Goal: Task Accomplishment & Management: Manage account settings

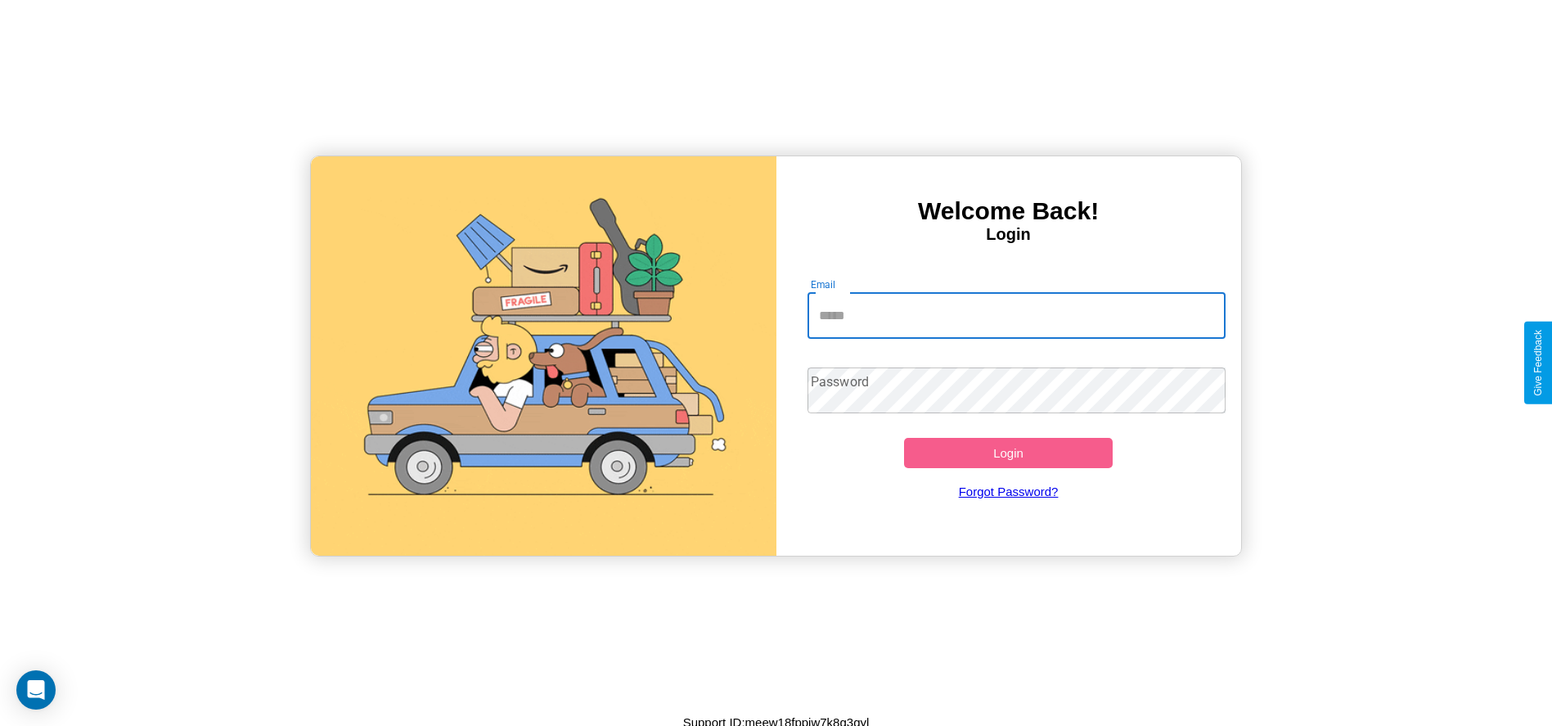
click at [1016, 315] on input "Email" at bounding box center [1016, 316] width 418 height 46
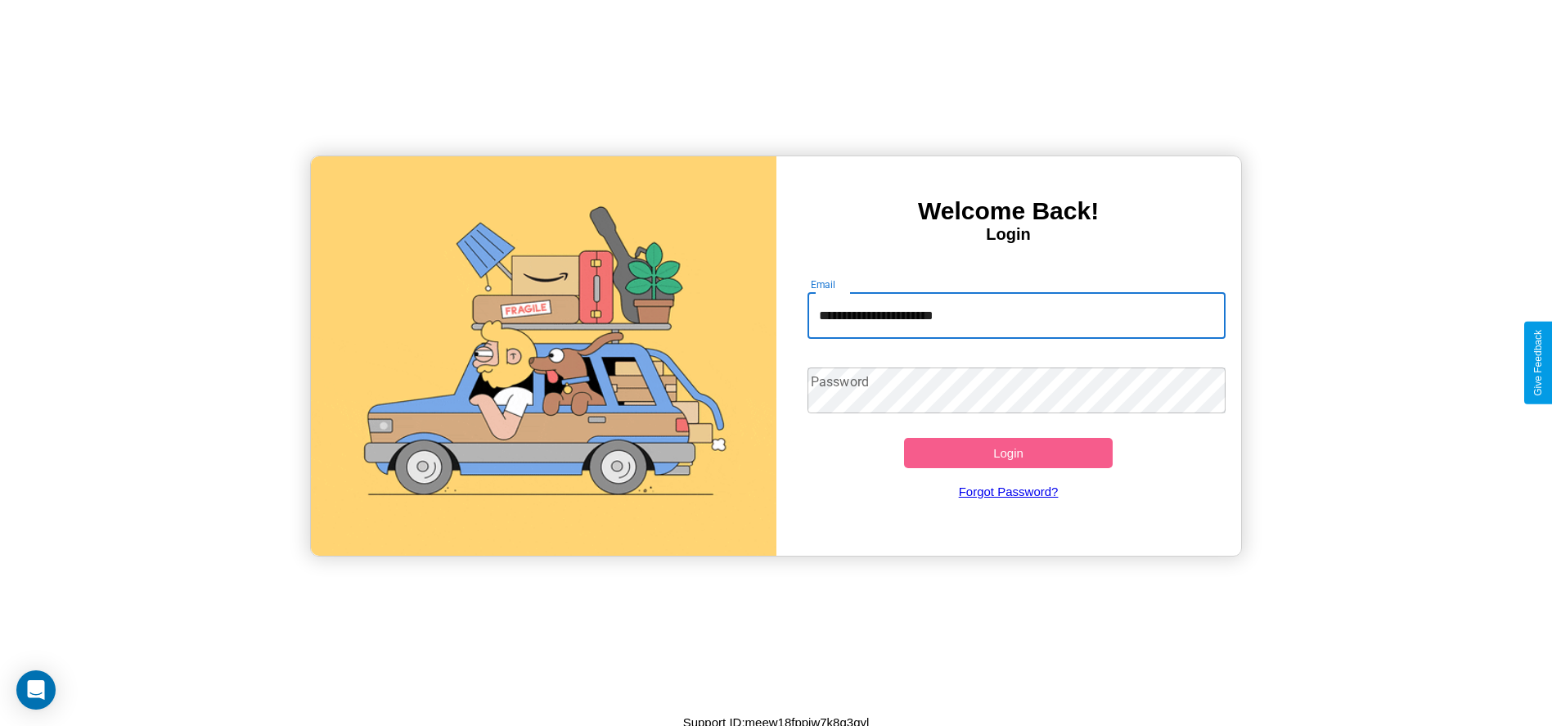
type input "**********"
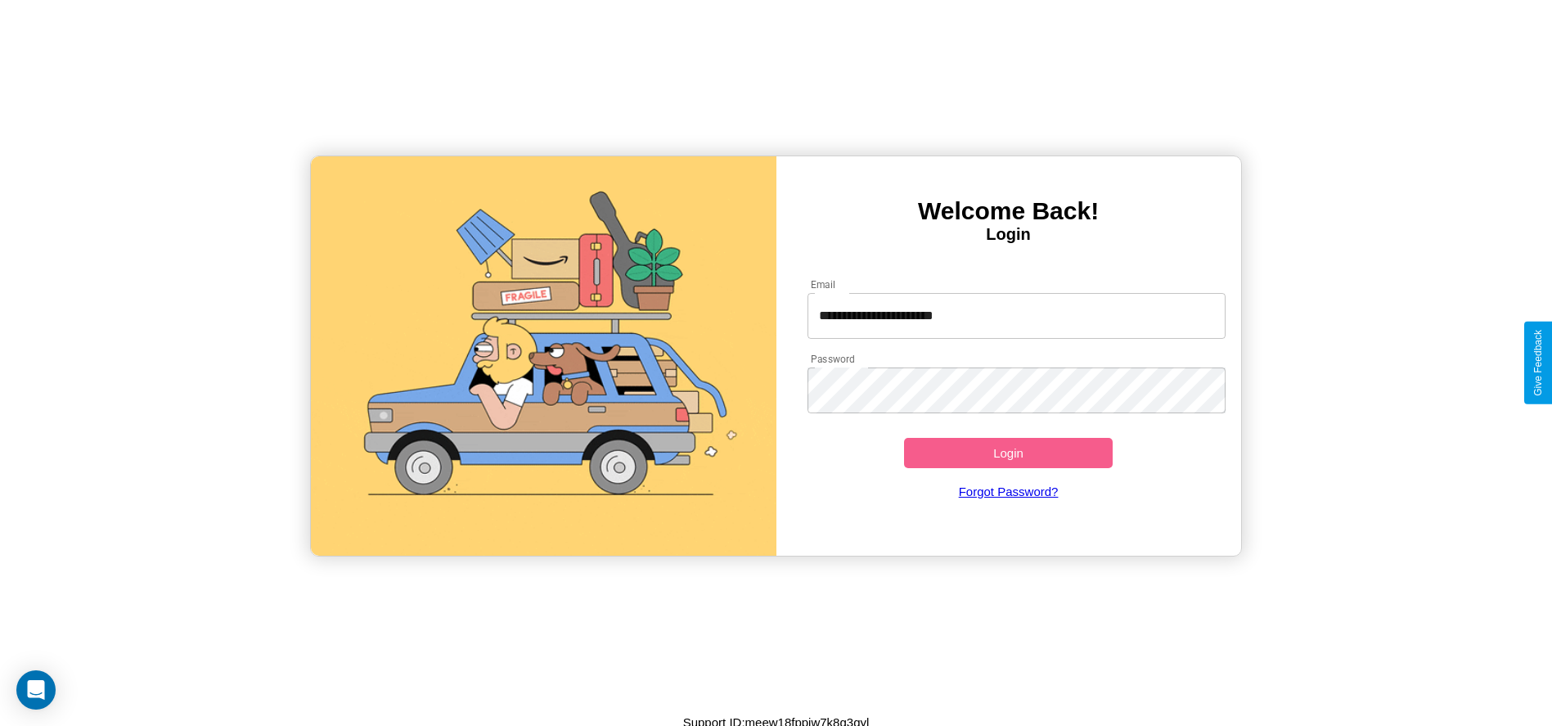
click at [1008, 452] on button "Login" at bounding box center [1008, 453] width 209 height 30
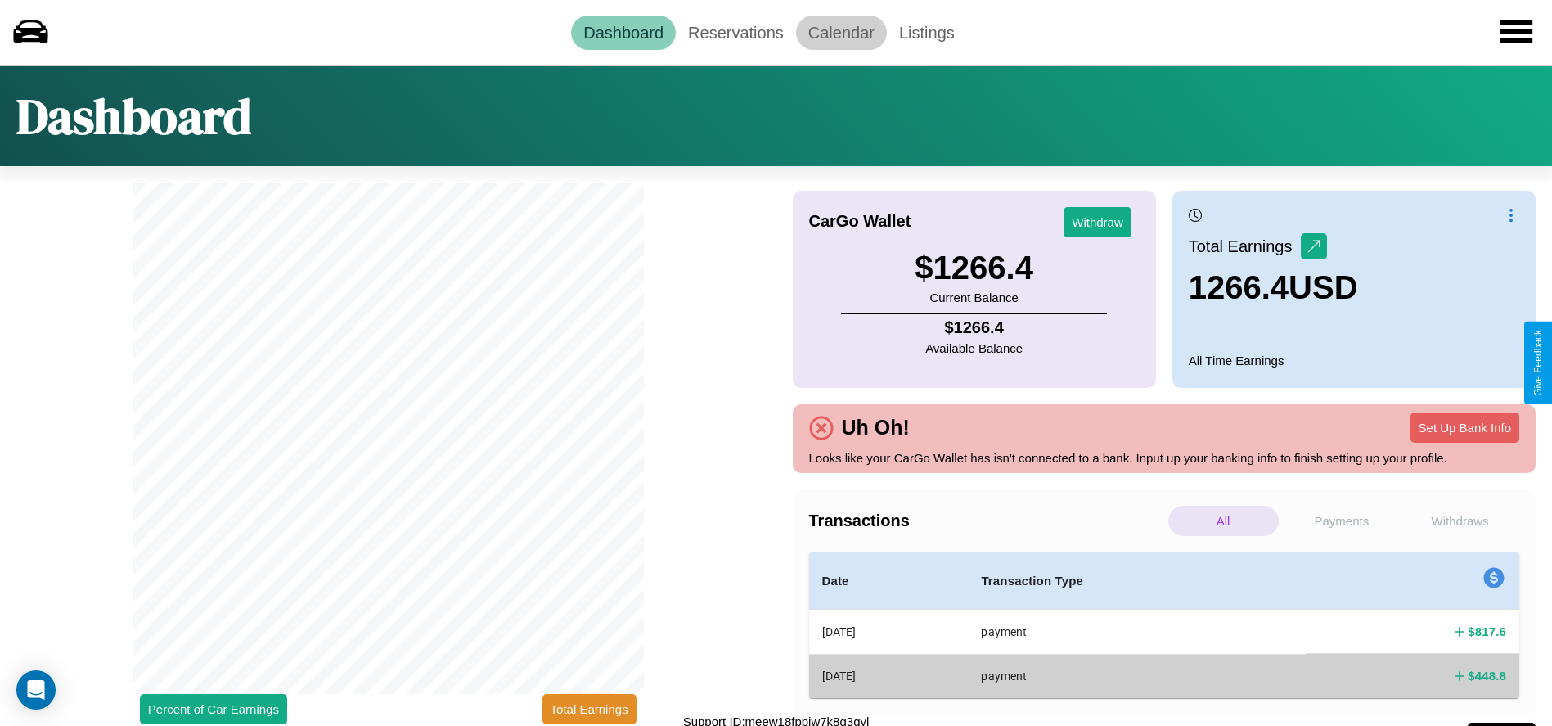
click at [841, 32] on link "Calendar" at bounding box center [841, 33] width 91 height 34
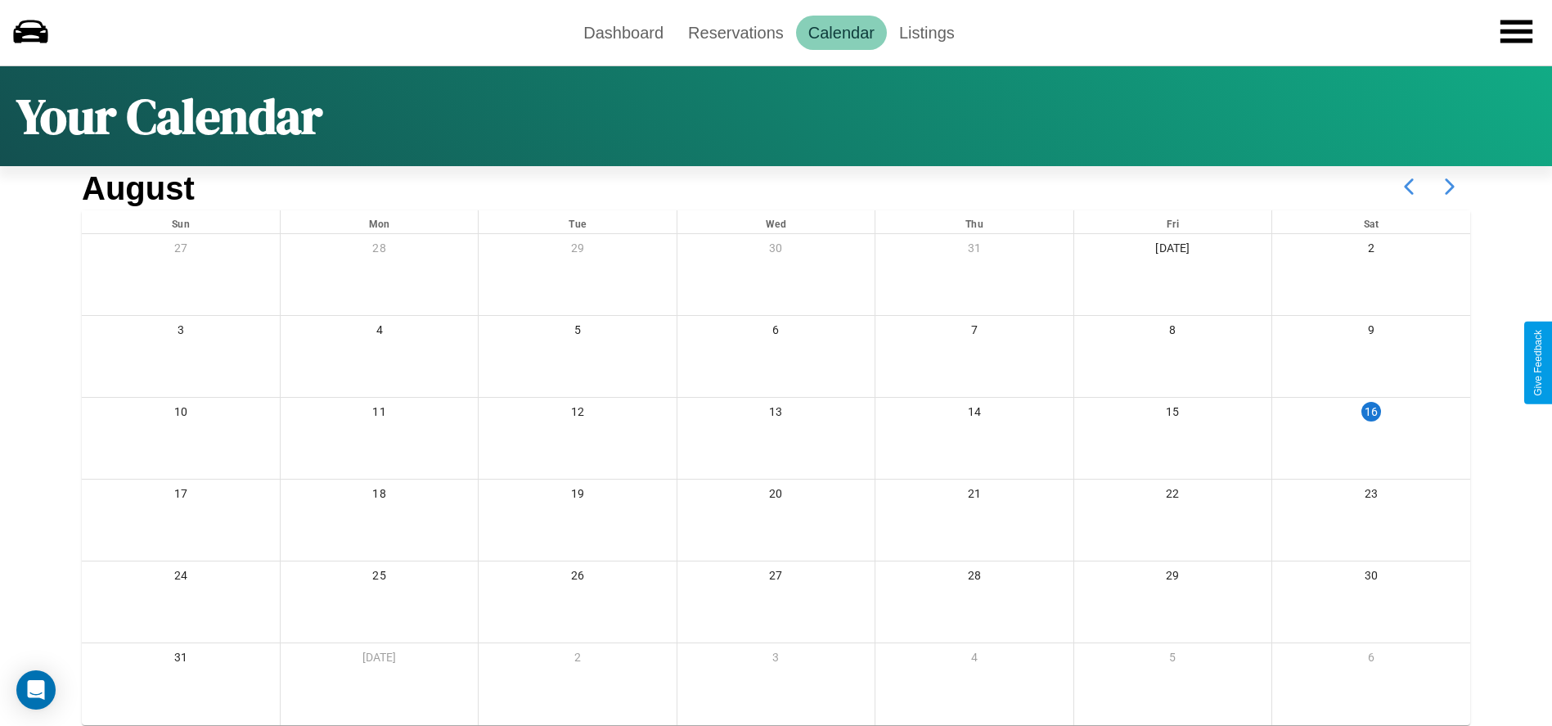
click at [1449, 186] on icon at bounding box center [1449, 186] width 41 height 41
click at [623, 32] on link "Dashboard" at bounding box center [623, 33] width 105 height 34
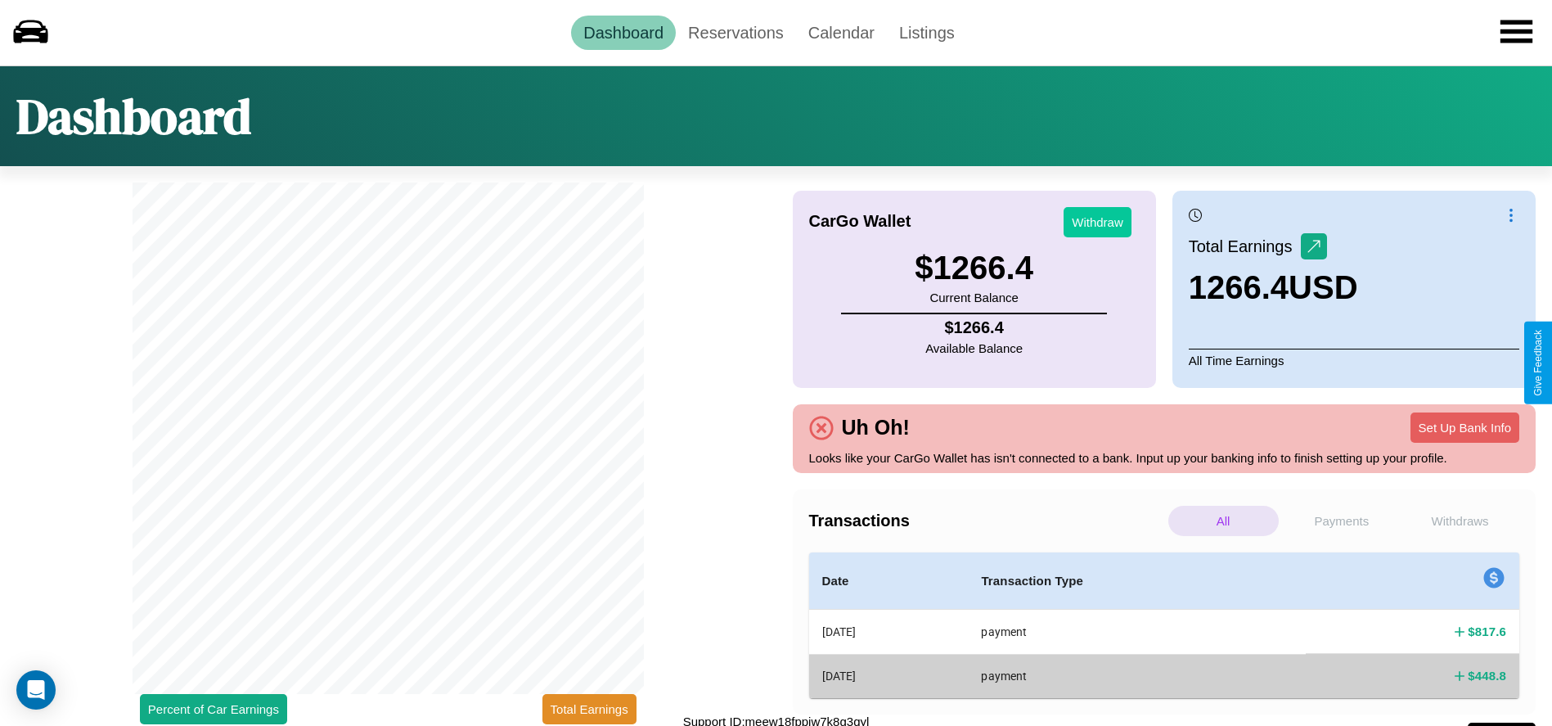
click at [1097, 222] on button "Withdraw" at bounding box center [1097, 222] width 68 height 30
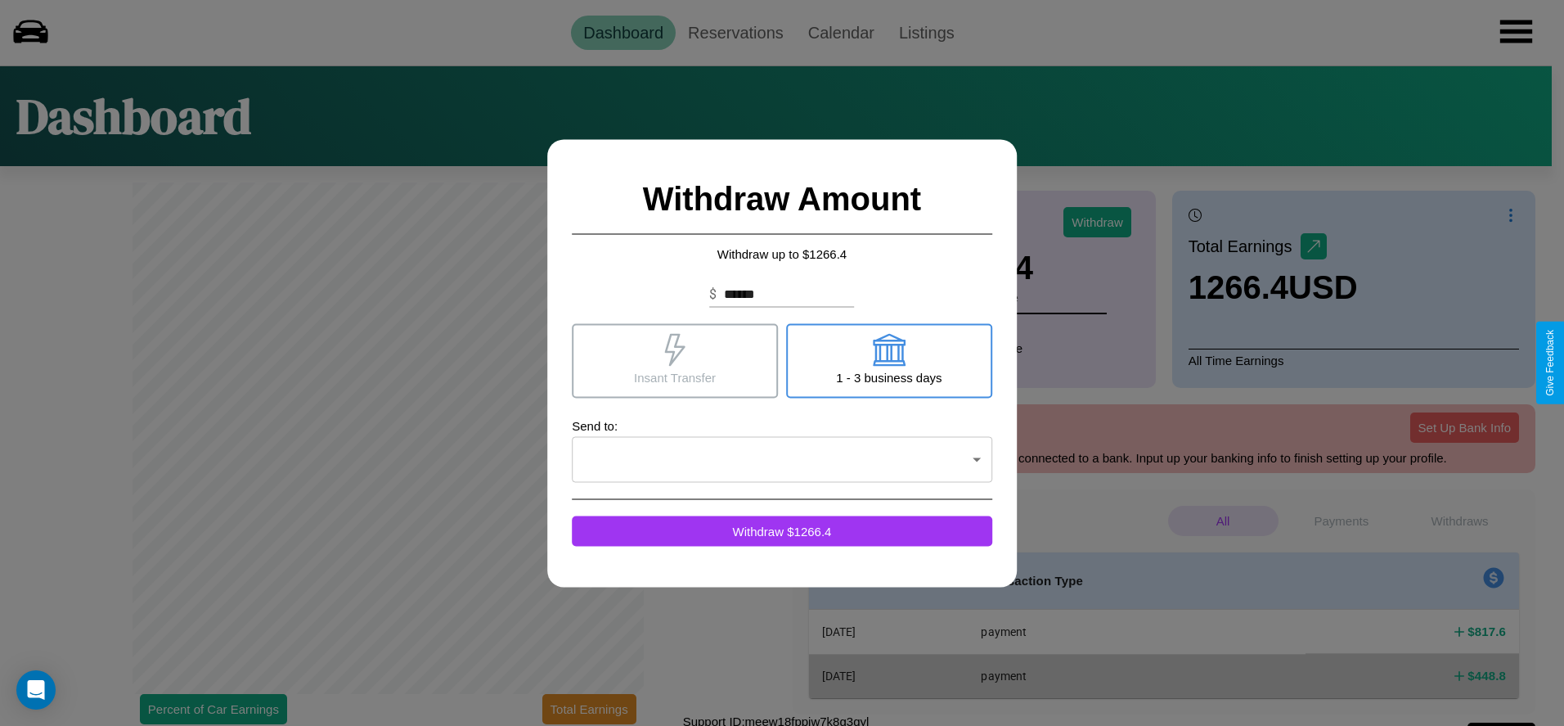
click at [675, 360] on icon at bounding box center [674, 349] width 33 height 33
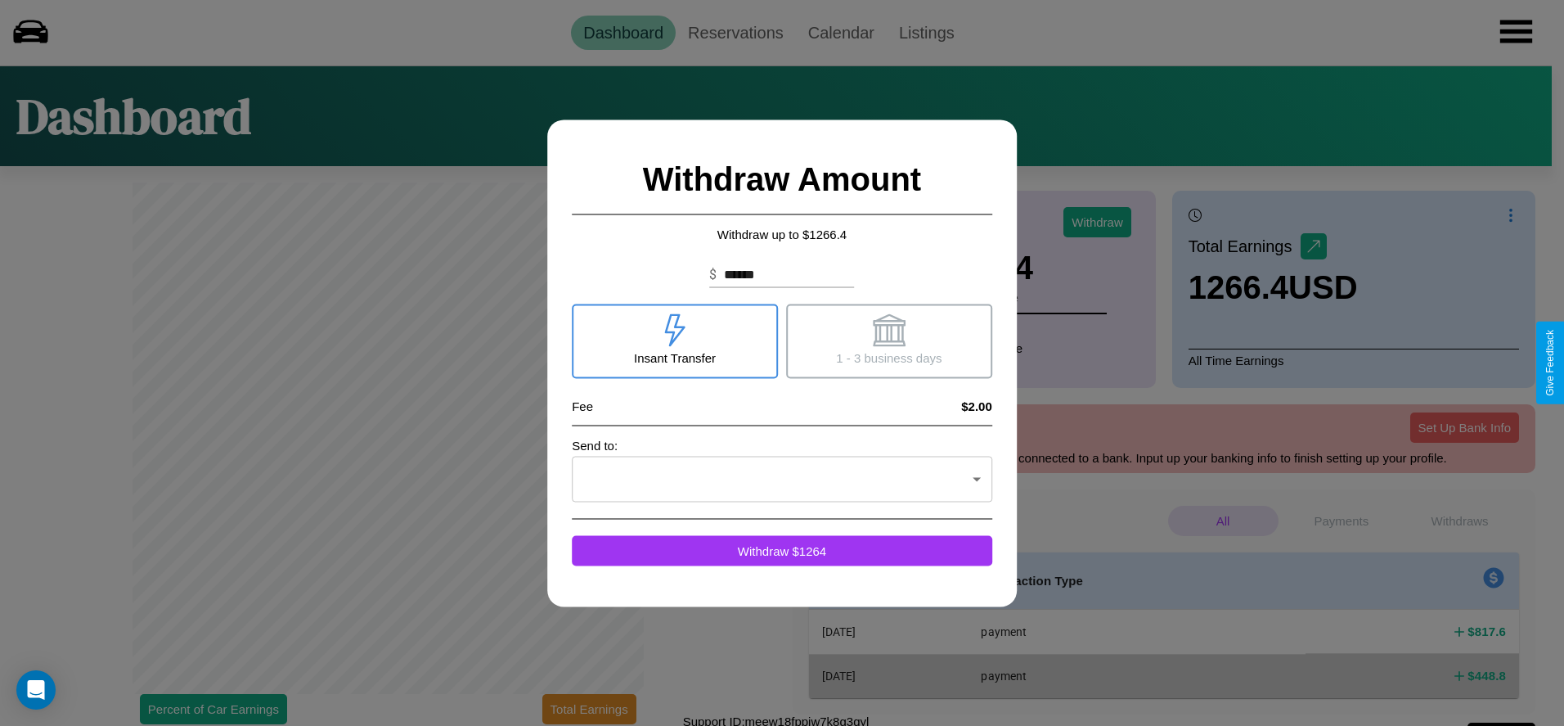
click at [888, 340] on icon at bounding box center [889, 329] width 33 height 33
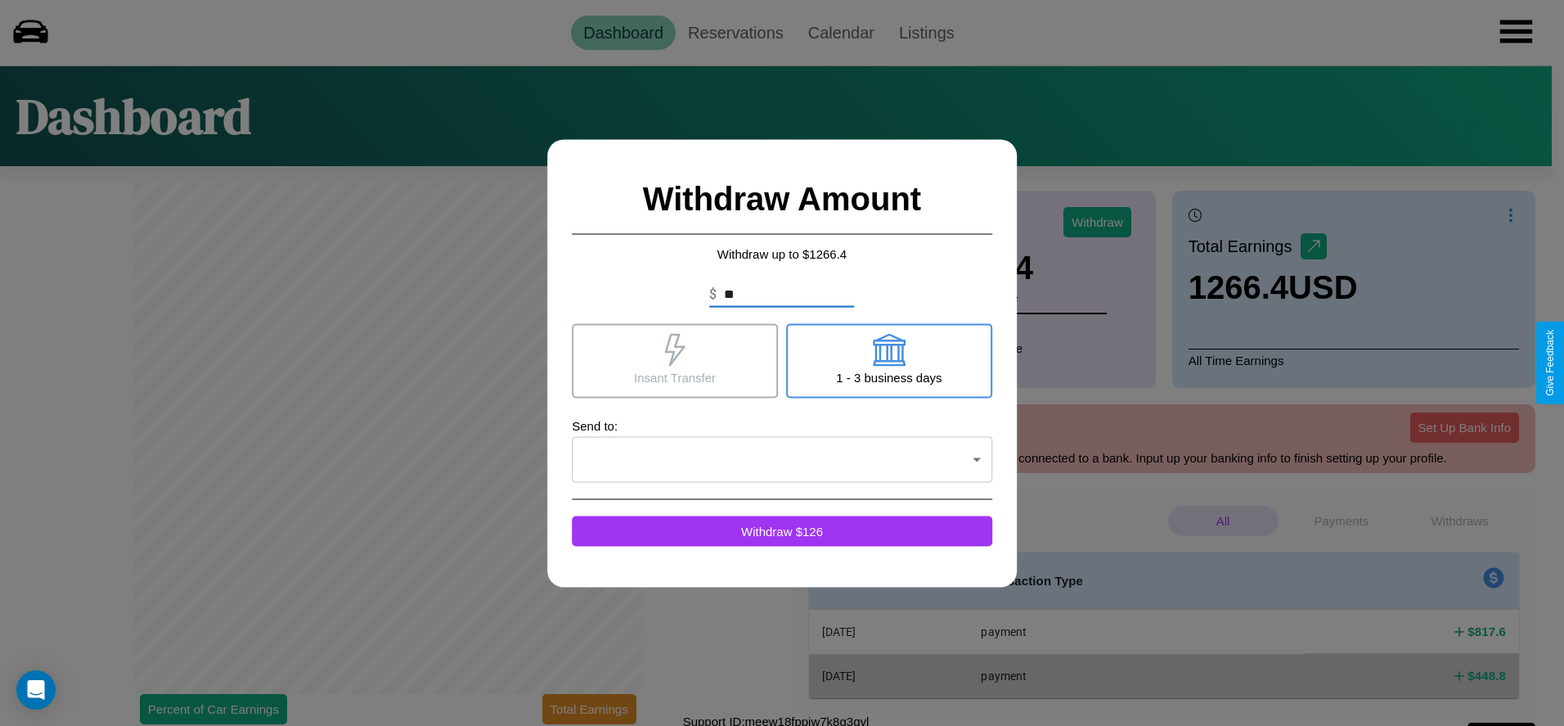
type input "*"
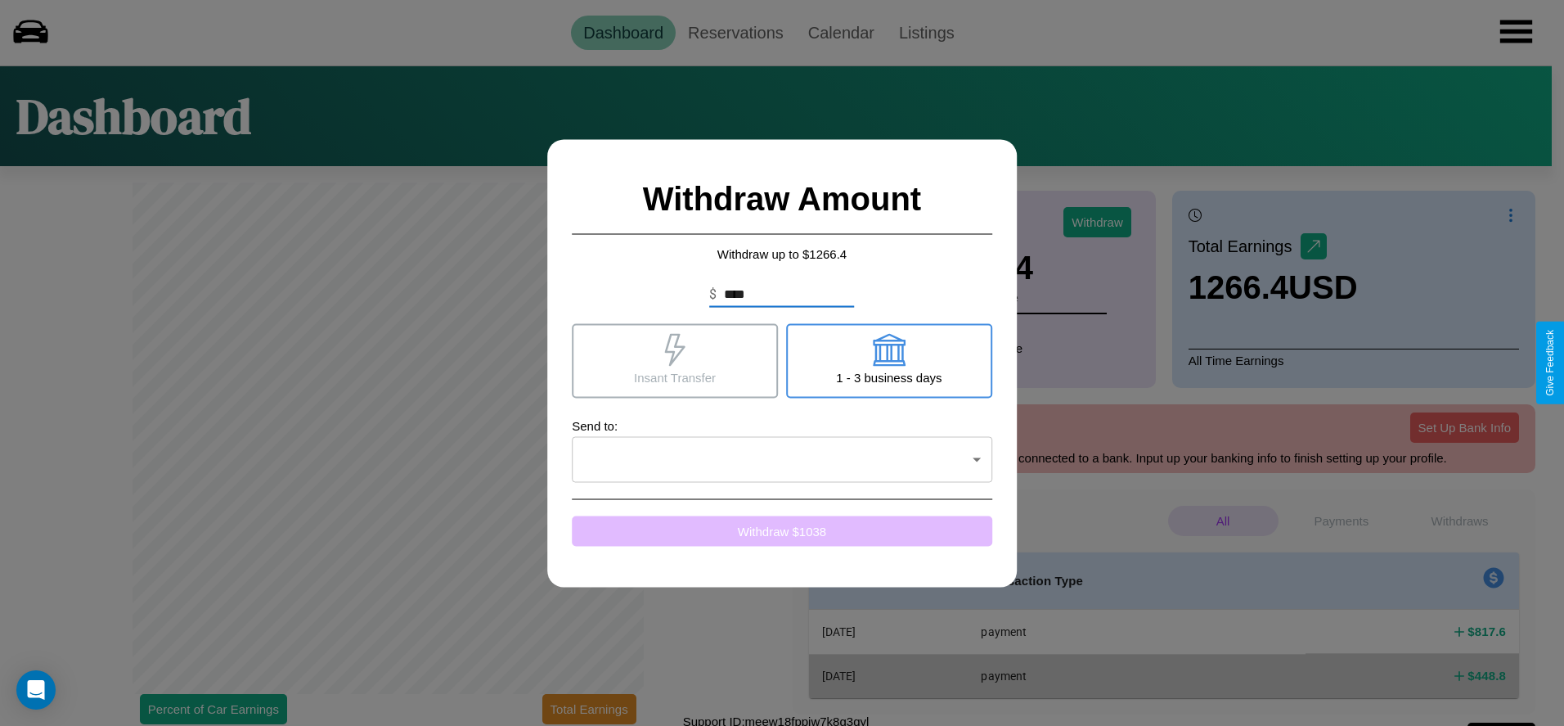
type input "****"
click at [782, 530] on button "Withdraw $ 1038" at bounding box center [782, 530] width 420 height 30
